Goal: Use online tool/utility: Use online tool/utility

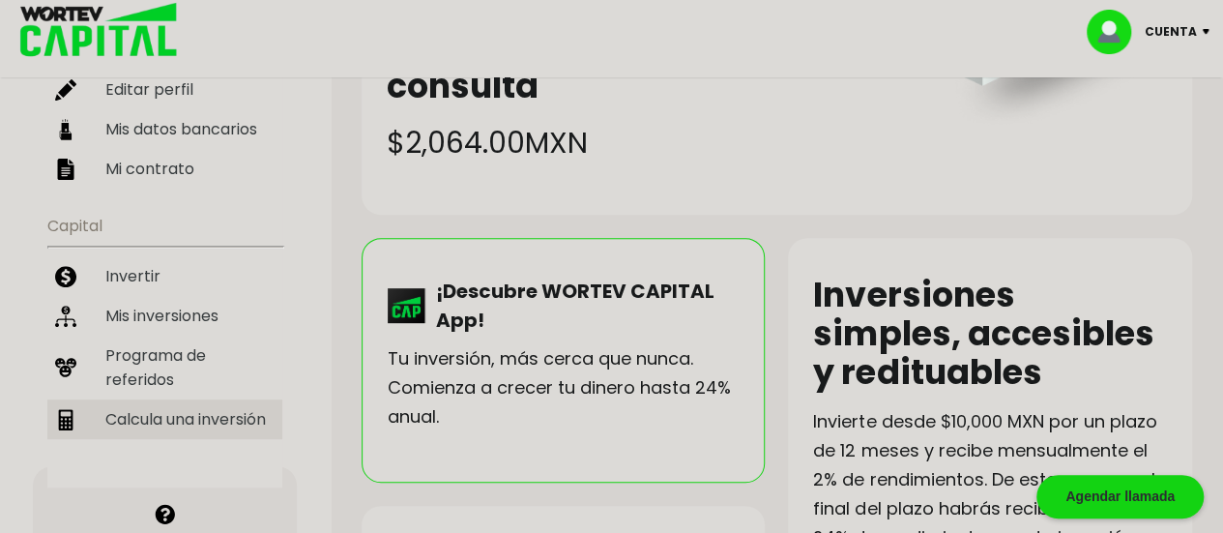
click at [159, 406] on li "Calcula una inversión" at bounding box center [164, 419] width 235 height 40
select select "1"
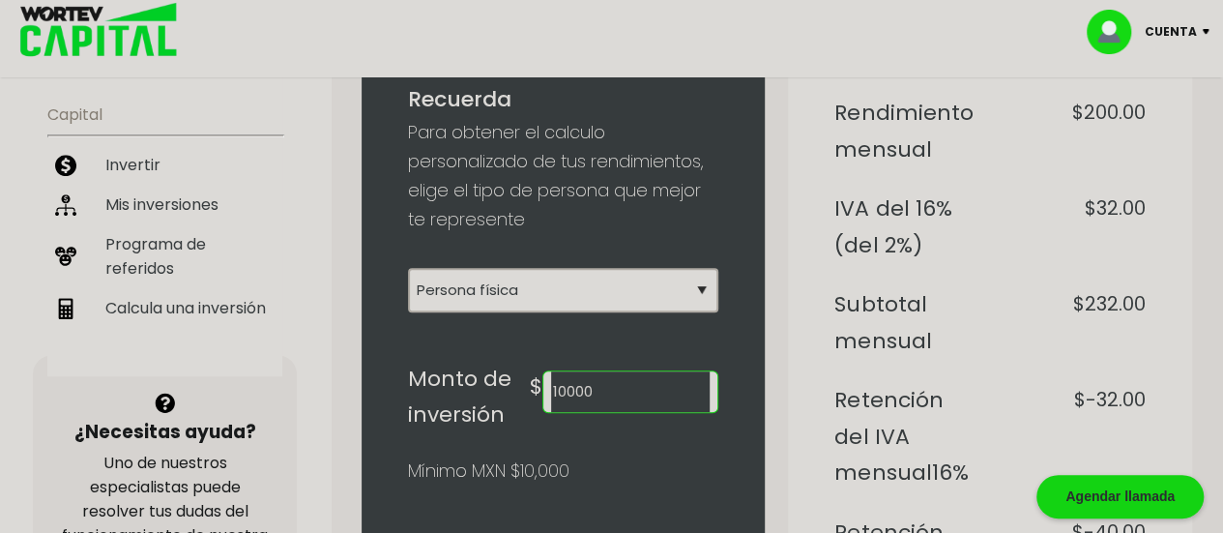
scroll to position [393, 0]
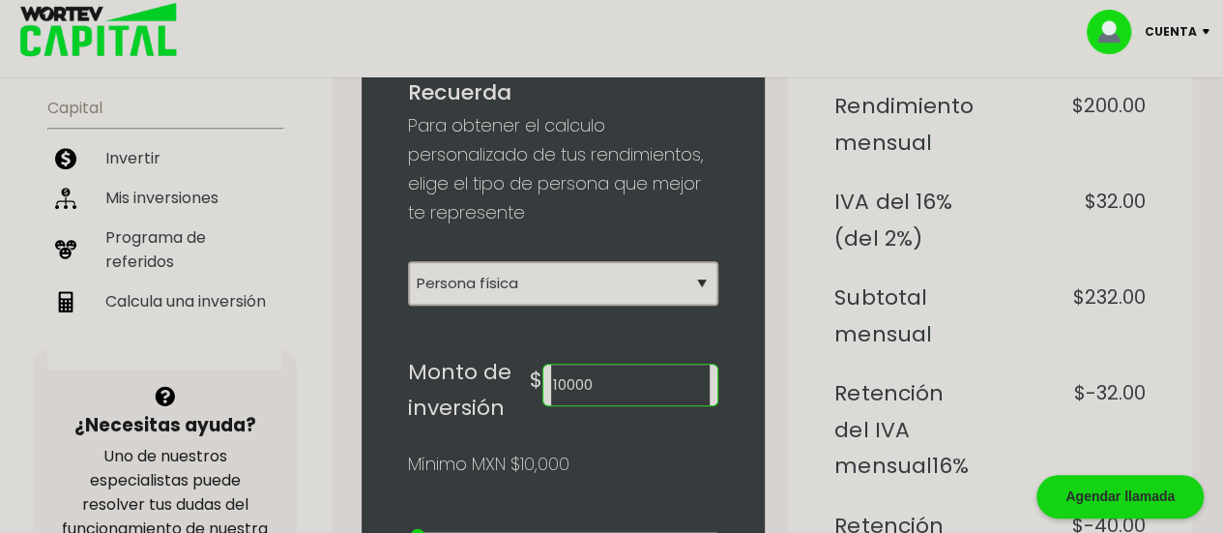
click at [662, 376] on input "10000" at bounding box center [630, 385] width 159 height 41
type input "14500"
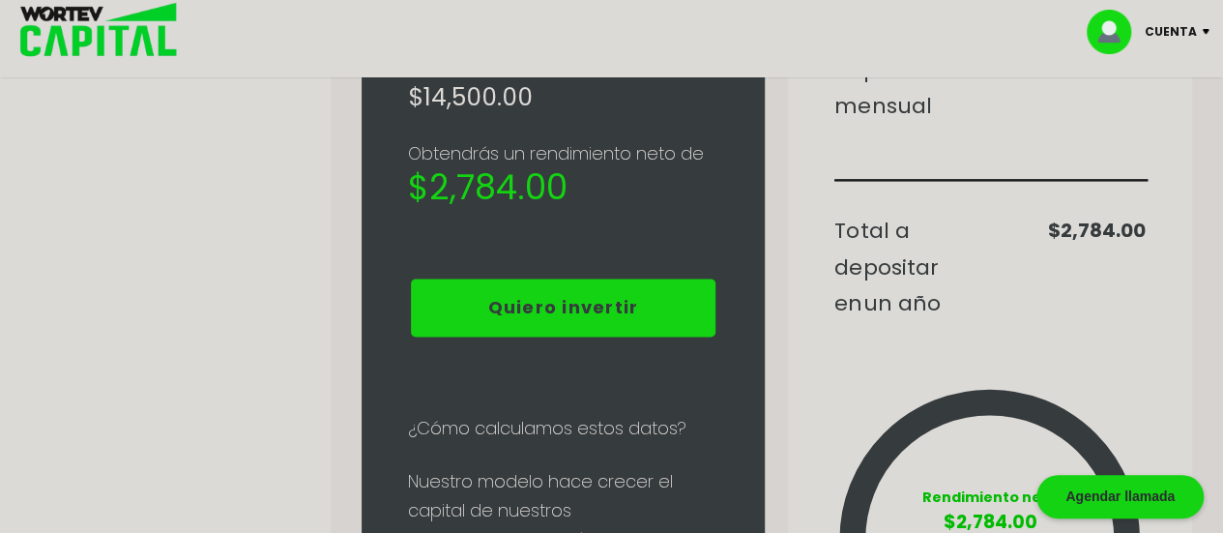
scroll to position [1145, 0]
